Goal: Information Seeking & Learning: Learn about a topic

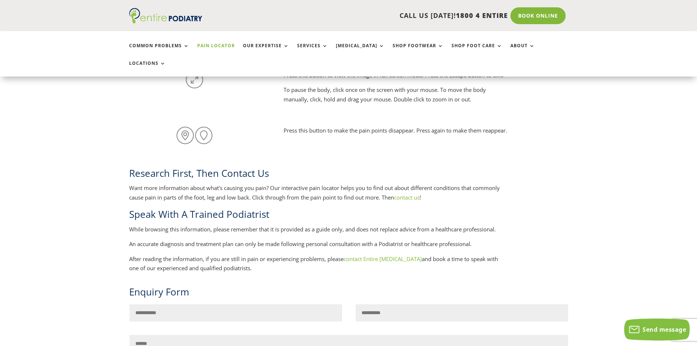
scroll to position [666, 0]
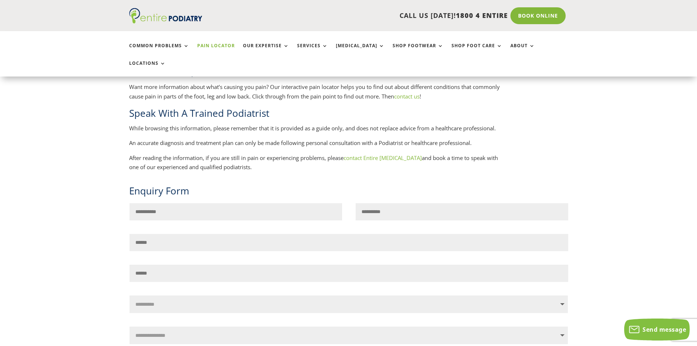
scroll to position [768, 0]
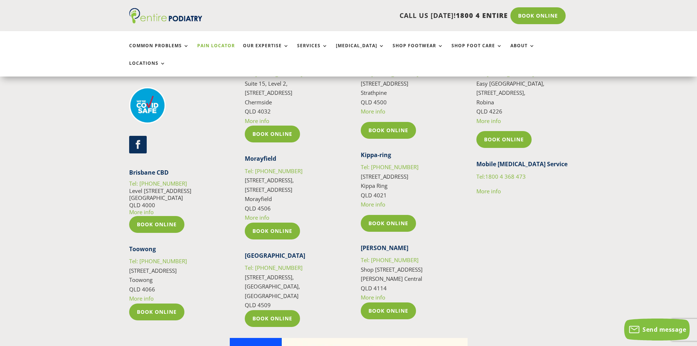
scroll to position [1704, 0]
